Goal: Unclear

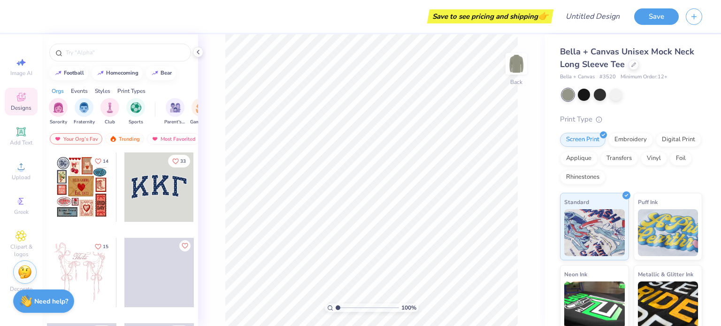
click at [162, 203] on div at bounding box center [158, 187] width 69 height 69
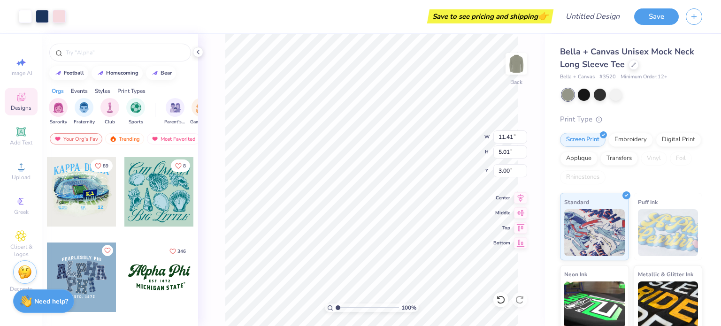
scroll to position [760, 0]
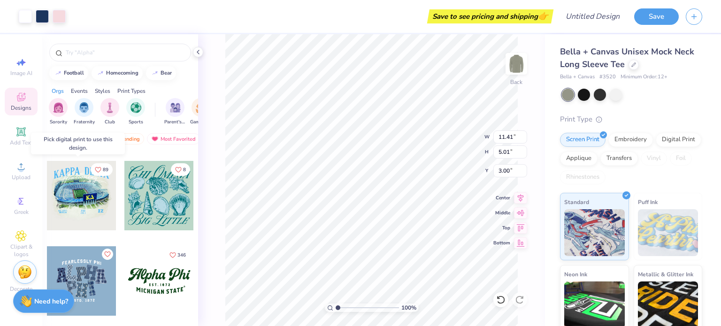
click at [77, 191] on div at bounding box center [81, 195] width 69 height 69
click at [69, 191] on div at bounding box center [81, 195] width 69 height 69
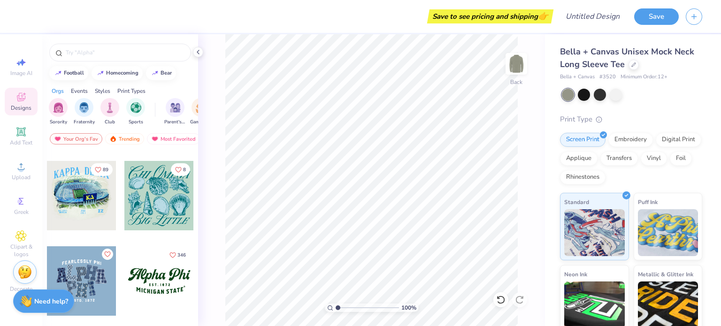
click at [49, 201] on div at bounding box center [81, 195] width 69 height 69
click at [78, 198] on div at bounding box center [81, 195] width 69 height 69
click at [46, 200] on div at bounding box center [11, 195] width 69 height 69
click at [75, 207] on div at bounding box center [81, 195] width 69 height 69
